Goal: Information Seeking & Learning: Learn about a topic

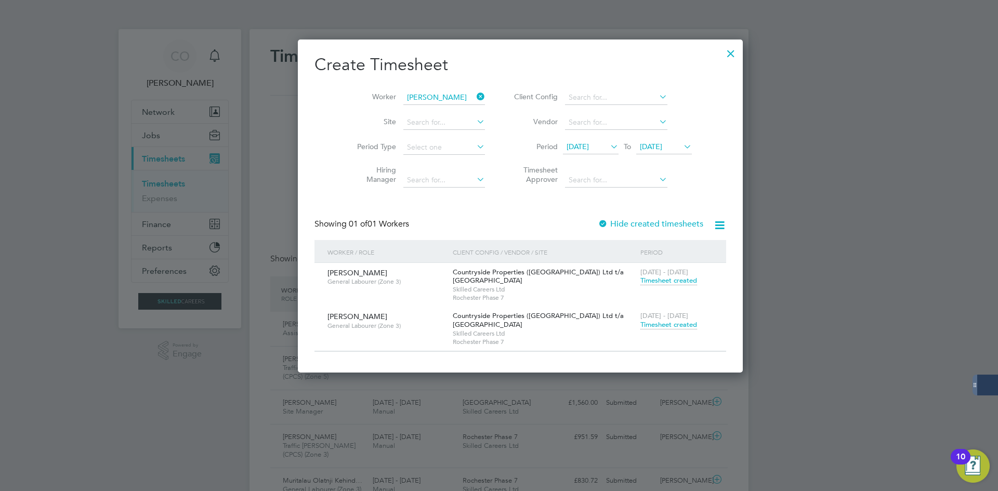
click at [640, 322] on span "Timesheet created" at bounding box center [668, 324] width 57 height 9
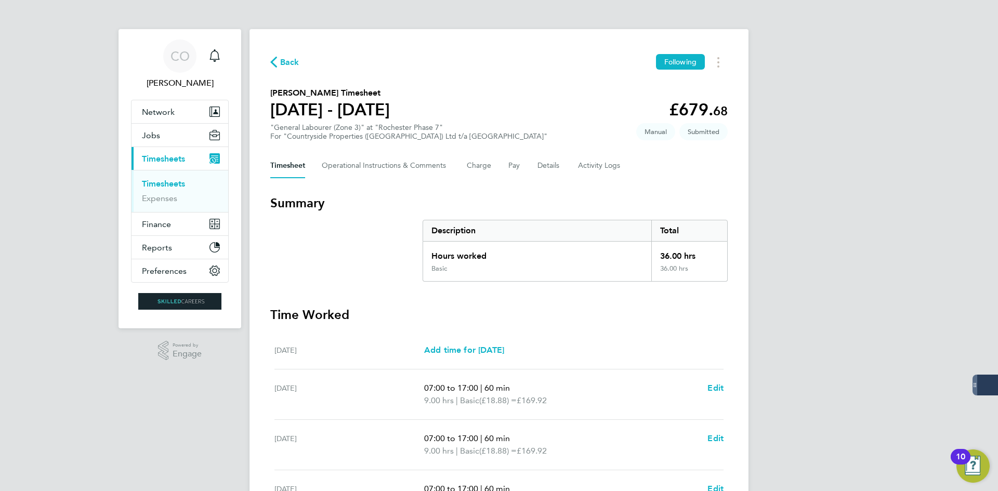
click at [295, 57] on span "Back" at bounding box center [289, 62] width 19 height 12
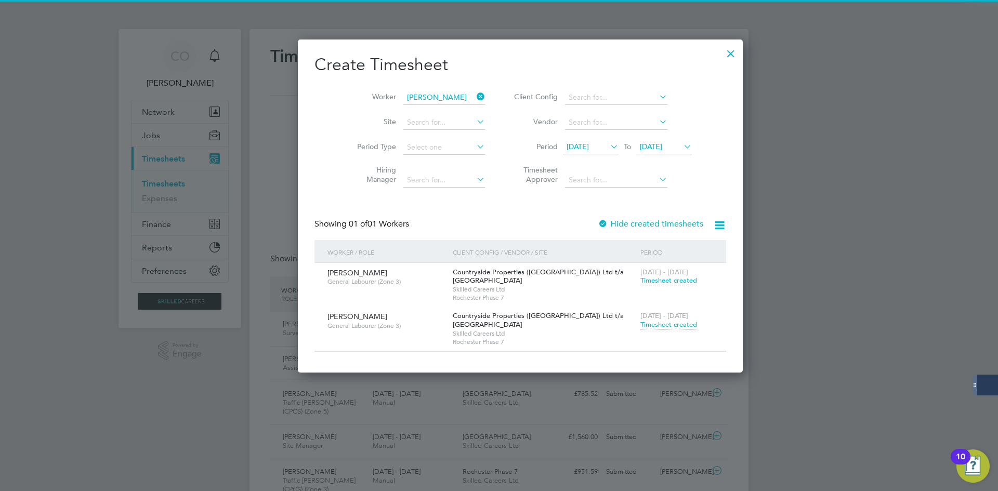
click at [474, 95] on icon at bounding box center [474, 96] width 0 height 15
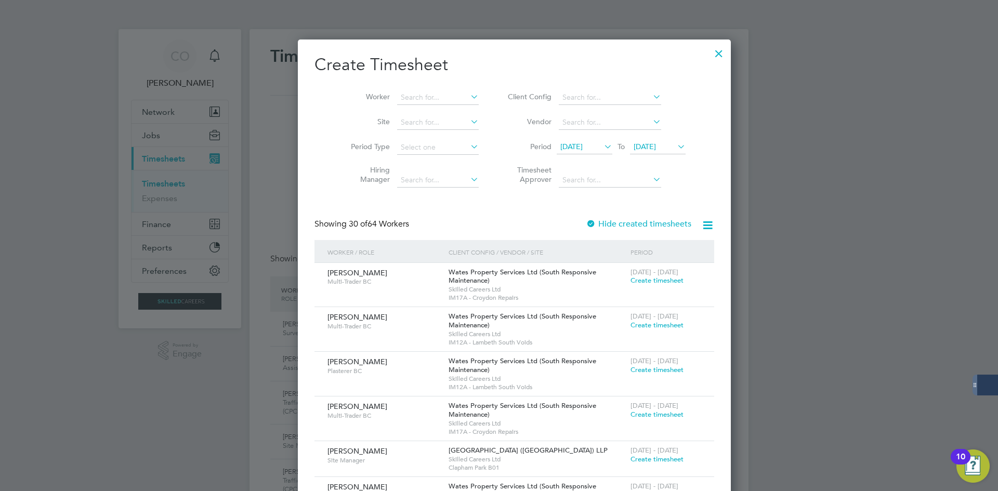
drag, startPoint x: 692, startPoint y: 55, endPoint x: 500, endPoint y: 115, distance: 201.0
click at [709, 55] on div at bounding box center [718, 51] width 19 height 19
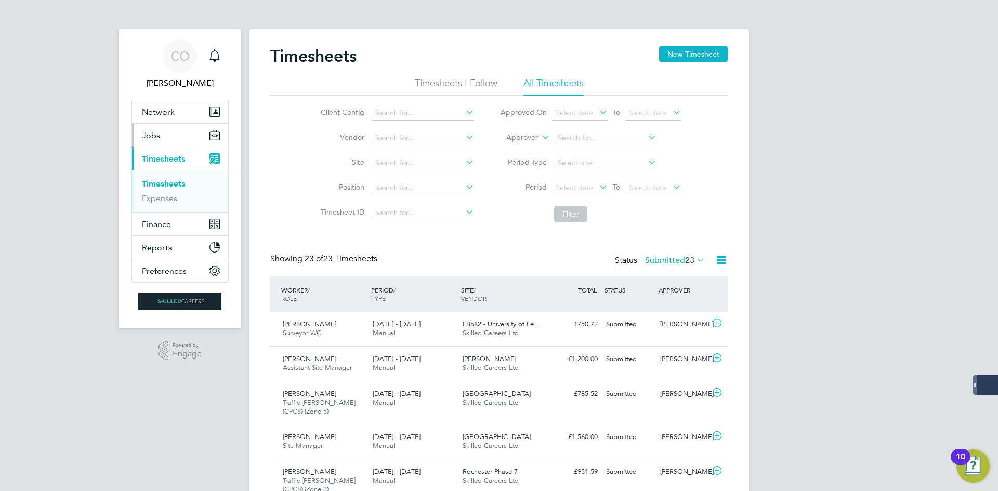
click at [154, 138] on span "Jobs" at bounding box center [151, 135] width 18 height 10
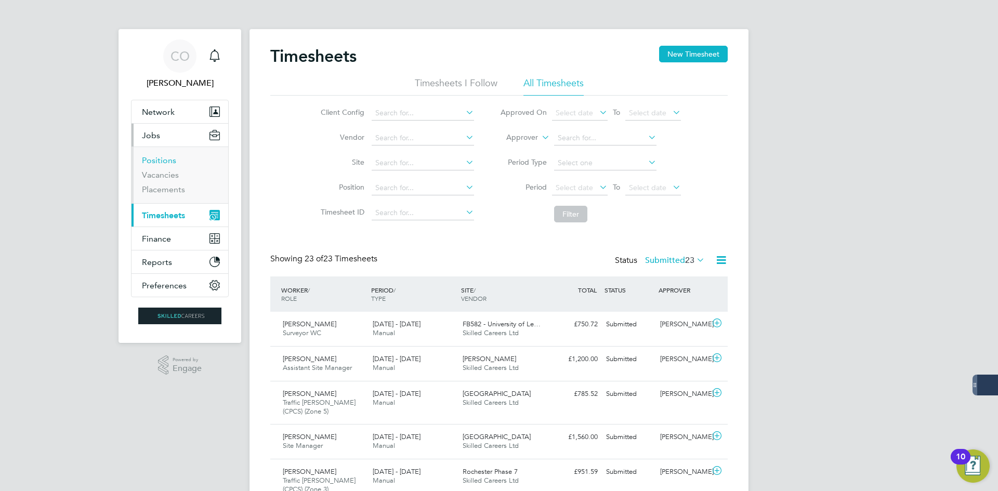
click at [160, 162] on link "Positions" at bounding box center [159, 160] width 34 height 10
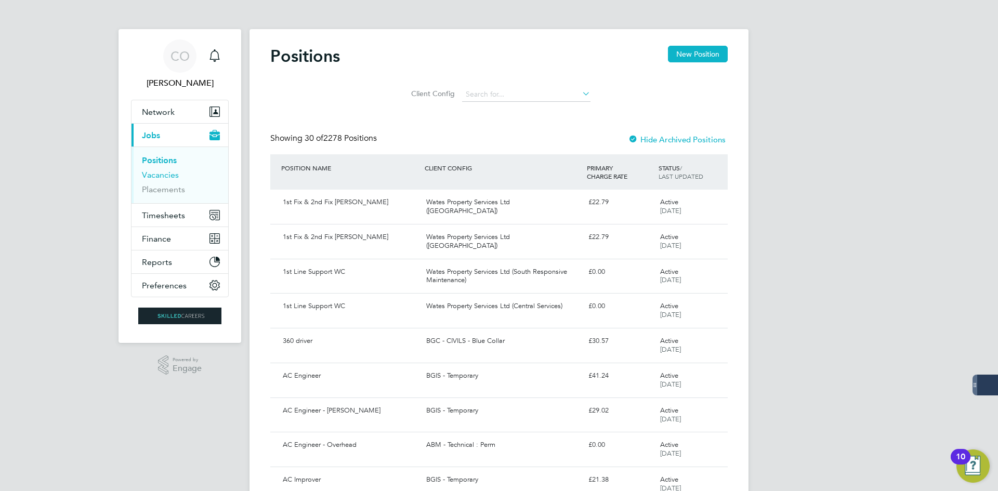
click at [157, 178] on link "Vacancies" at bounding box center [160, 175] width 37 height 10
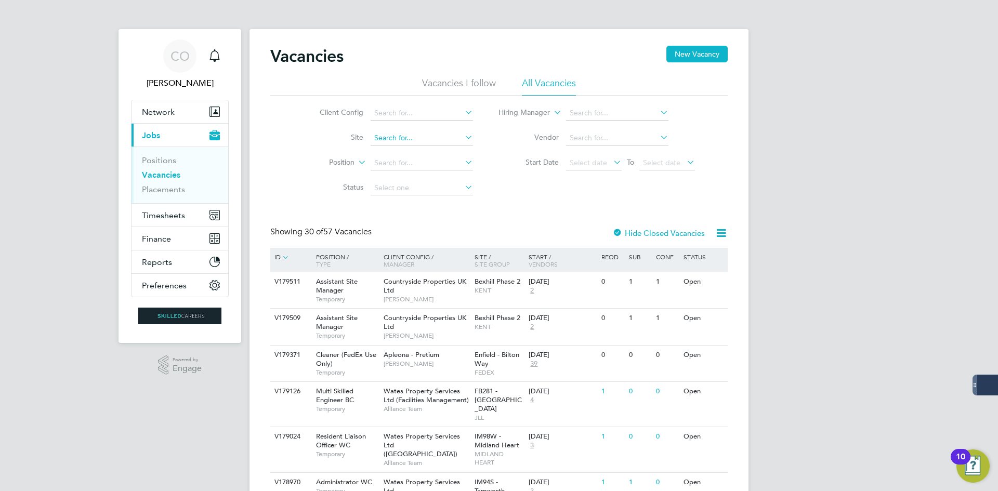
click at [391, 143] on input at bounding box center [421, 138] width 102 height 15
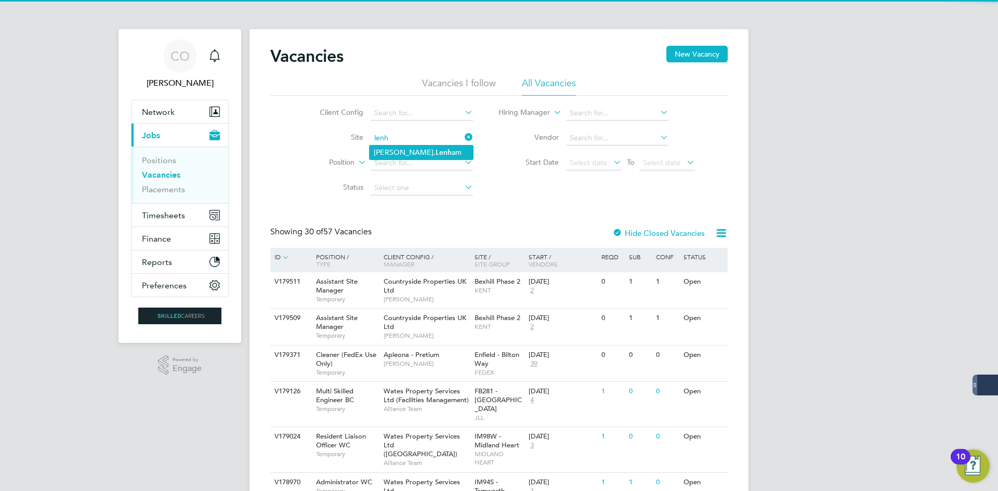
click at [389, 145] on li "[PERSON_NAME], [PERSON_NAME] am" at bounding box center [420, 152] width 103 height 14
type input "[PERSON_NAME], [PERSON_NAME]"
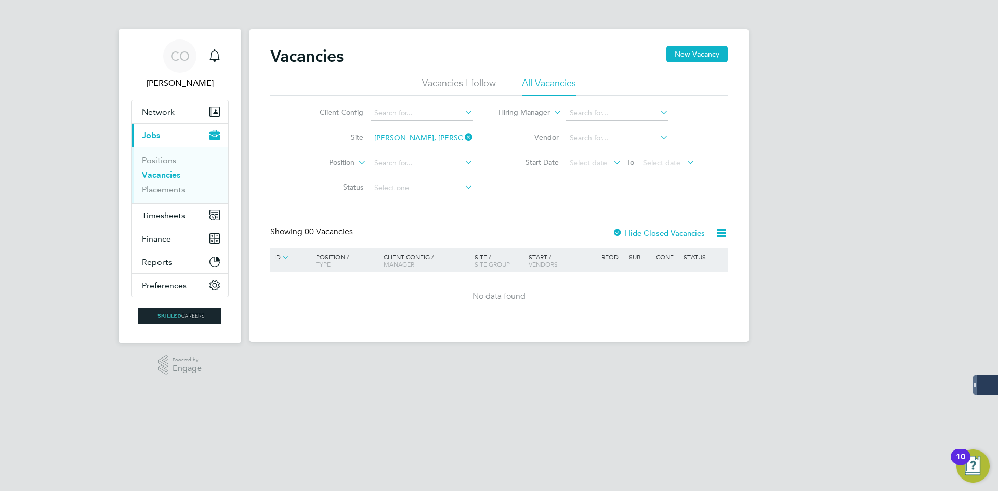
click at [623, 240] on div "Showing 00 Vacancies Hide Closed Vacancies" at bounding box center [498, 237] width 457 height 21
click at [627, 233] on label "Hide Closed Vacancies" at bounding box center [658, 233] width 92 height 10
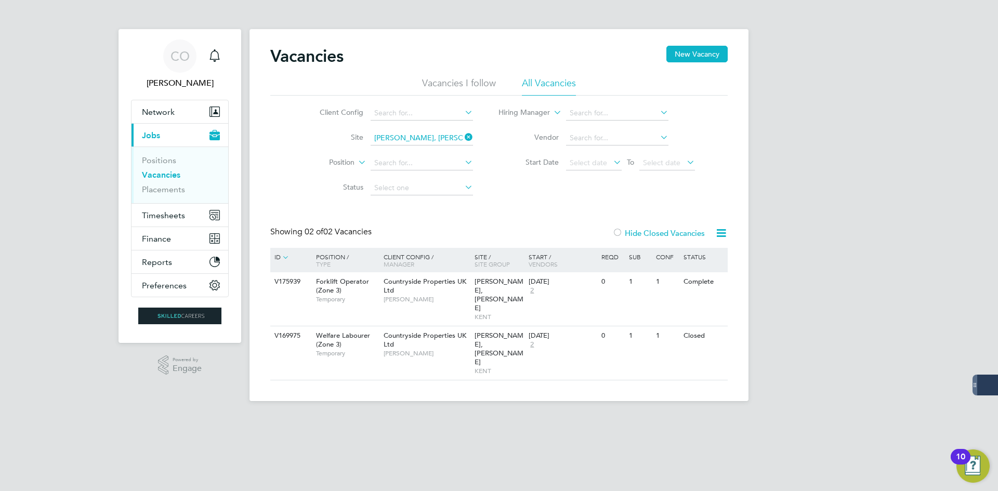
click at [627, 231] on label "Hide Closed Vacancies" at bounding box center [658, 233] width 92 height 10
